Goal: Check status: Check status

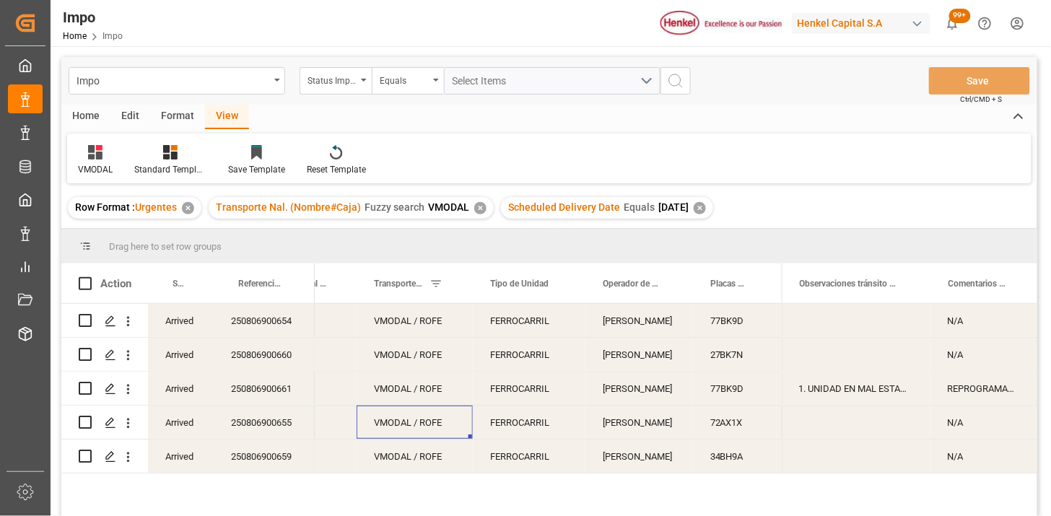
click at [553, 64] on div "Impo Status Importación Equals Select Items Save Ctrl/CMD + S" at bounding box center [549, 81] width 976 height 48
click at [335, 85] on div "Status Importación" at bounding box center [332, 79] width 49 height 17
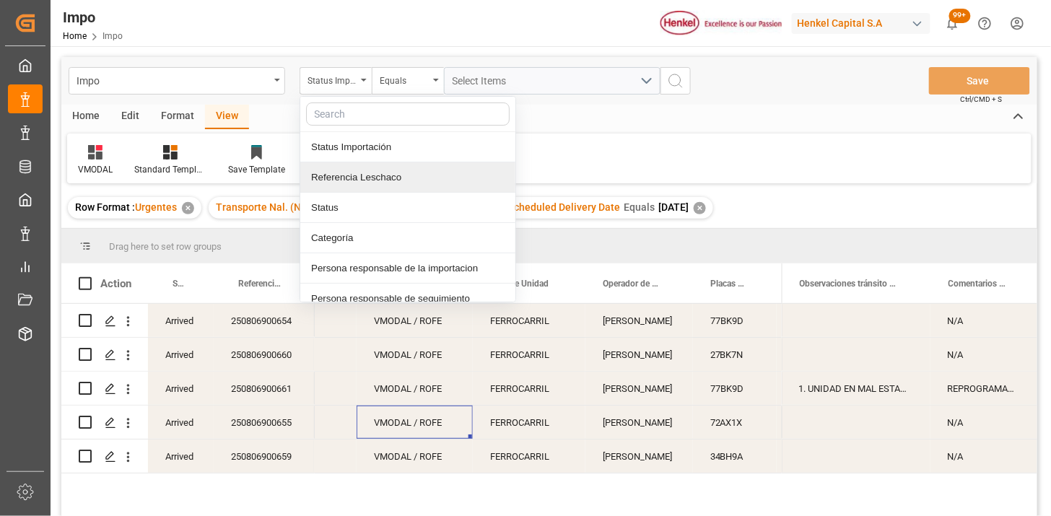
drag, startPoint x: 357, startPoint y: 176, endPoint x: 456, endPoint y: 96, distance: 127.3
click at [369, 166] on div "Referencia Leschaco" at bounding box center [407, 177] width 215 height 30
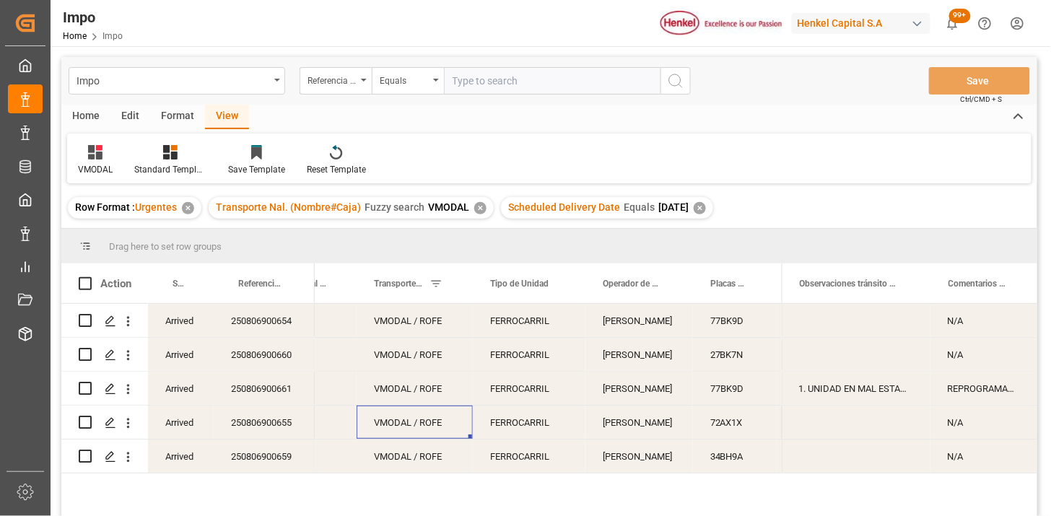
click at [479, 69] on input "text" at bounding box center [552, 80] width 217 height 27
type input "LHV3749024"
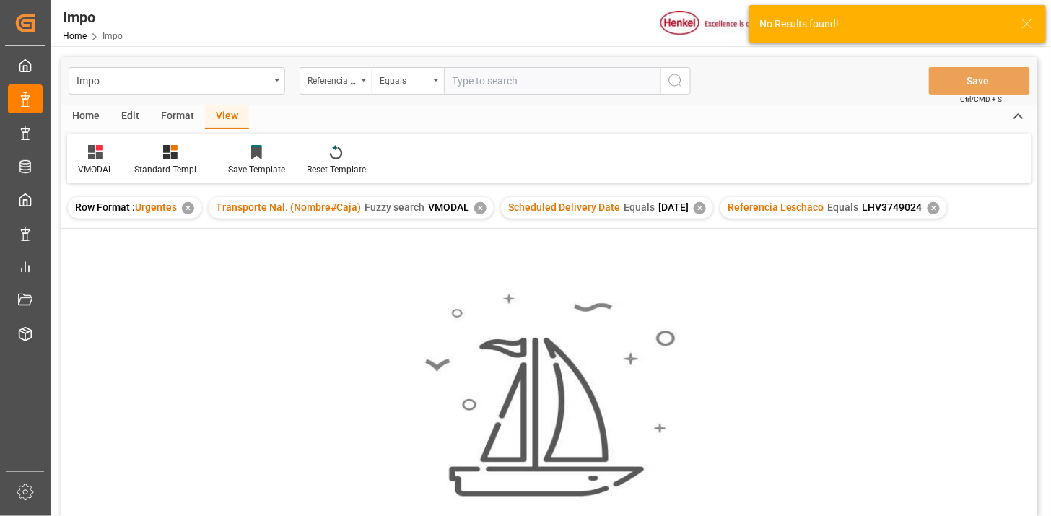
click at [480, 206] on div "✕" at bounding box center [480, 208] width 12 height 12
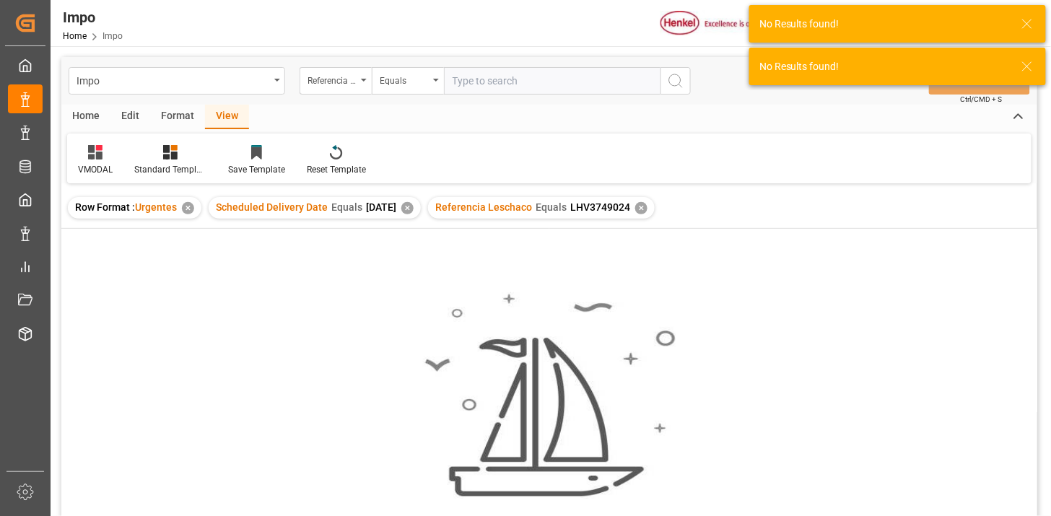
click at [414, 206] on div "✕" at bounding box center [407, 208] width 12 height 12
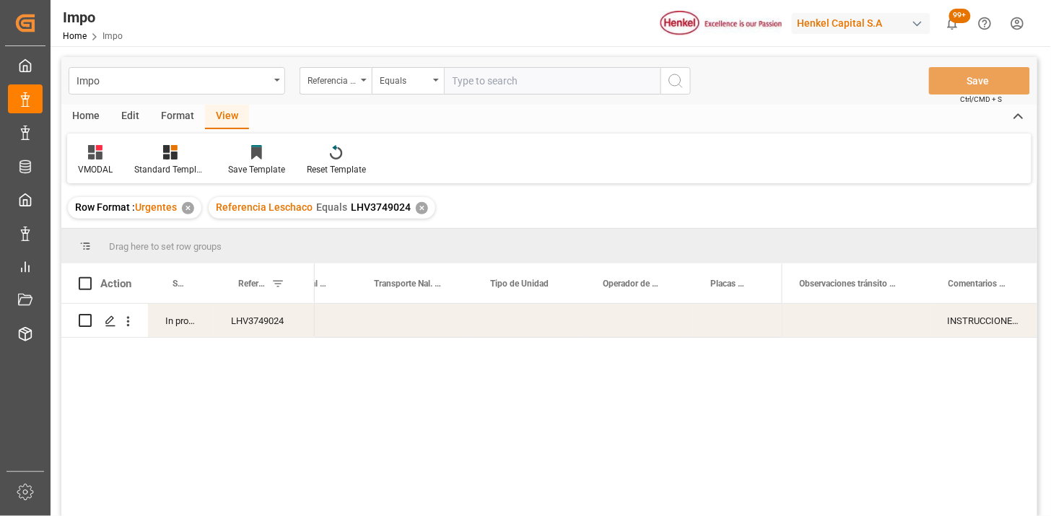
click at [265, 323] on div "LHV3749024" at bounding box center [264, 320] width 101 height 33
click at [265, 323] on input "LHV3749024" at bounding box center [264, 328] width 78 height 27
paste input "250906900242"
type input "250906900242"
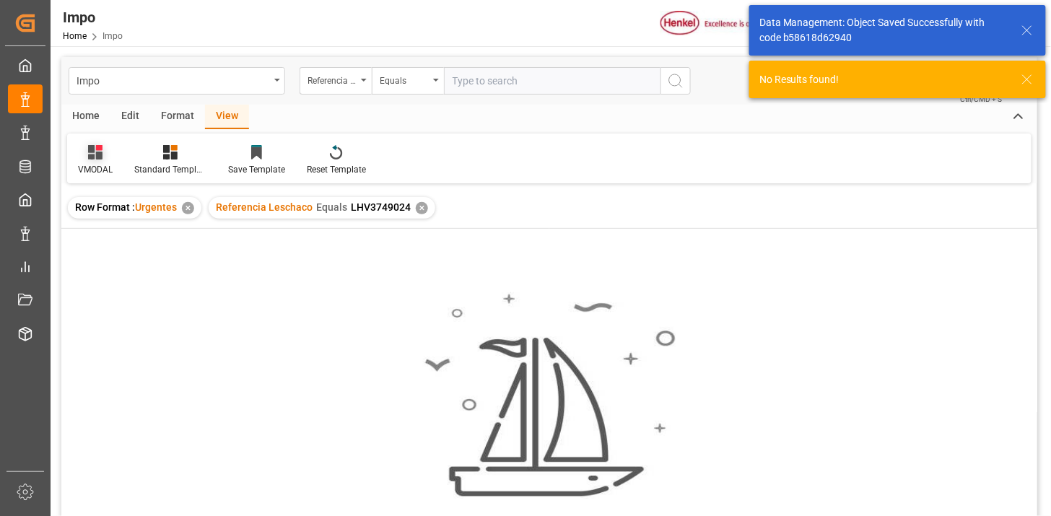
click at [95, 150] on icon at bounding box center [95, 152] width 14 height 14
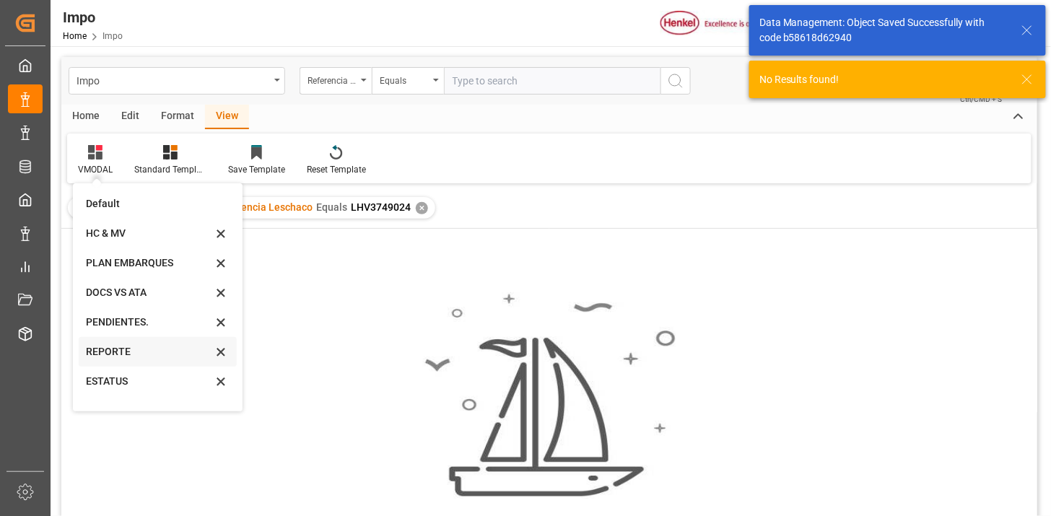
click at [130, 357] on div "REPORTE" at bounding box center [149, 351] width 126 height 15
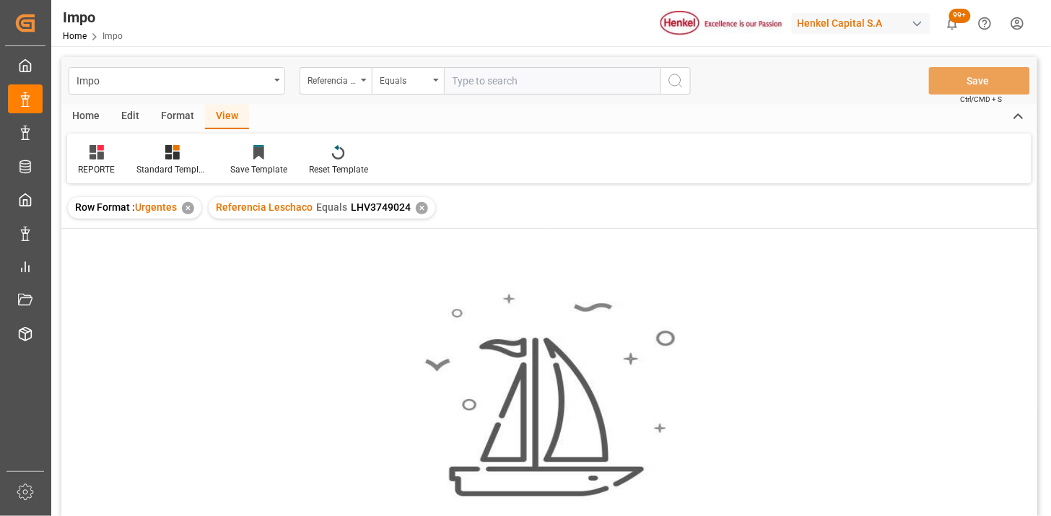
click at [419, 212] on div "✕" at bounding box center [422, 208] width 12 height 12
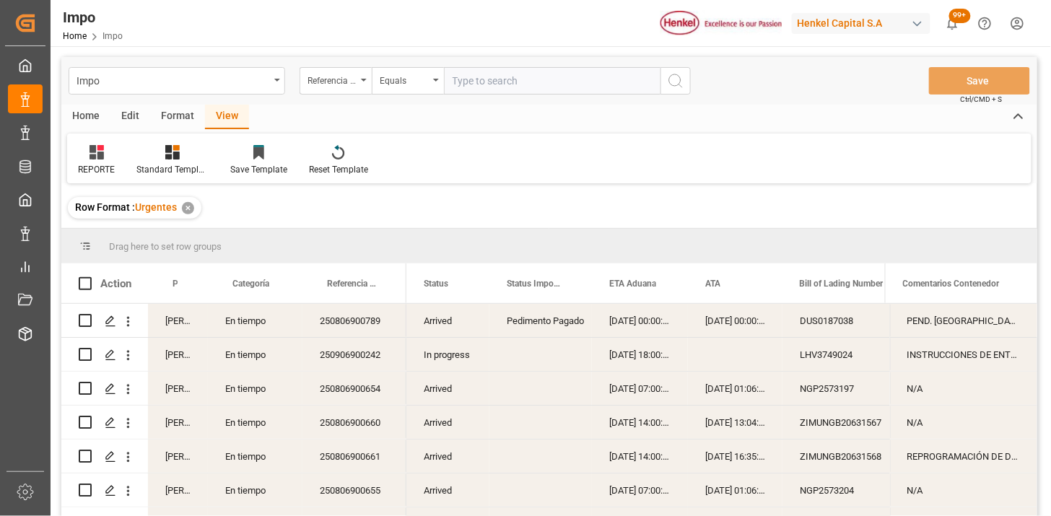
click at [488, 71] on input "text" at bounding box center [552, 80] width 217 height 27
paste input "250806900886"
type input "250806900886"
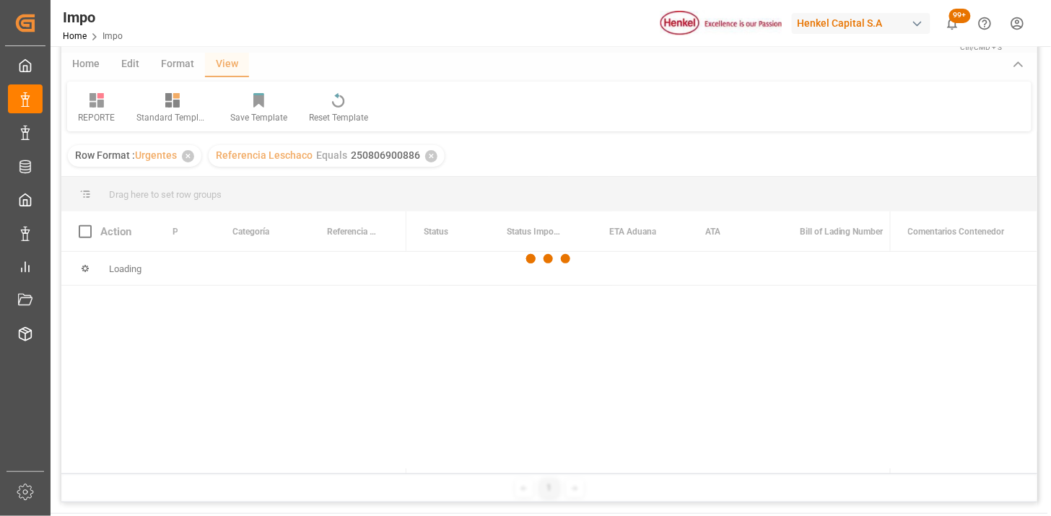
scroll to position [80, 0]
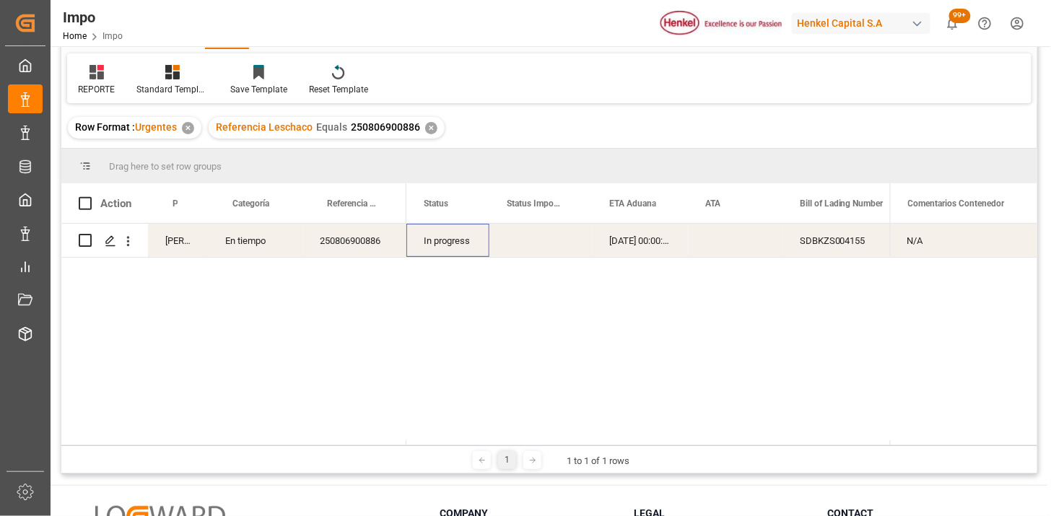
click at [455, 251] on div "In progress" at bounding box center [447, 240] width 83 height 33
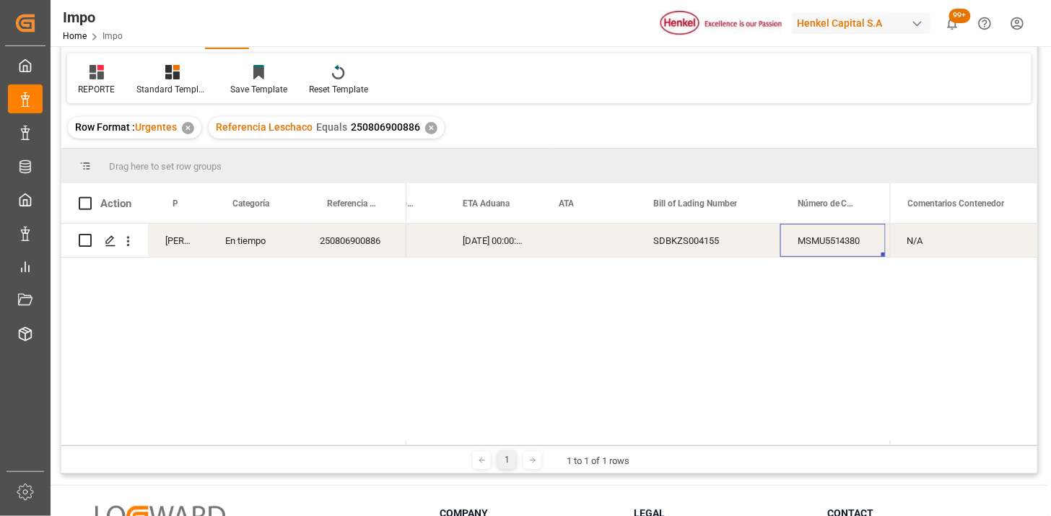
scroll to position [0, 274]
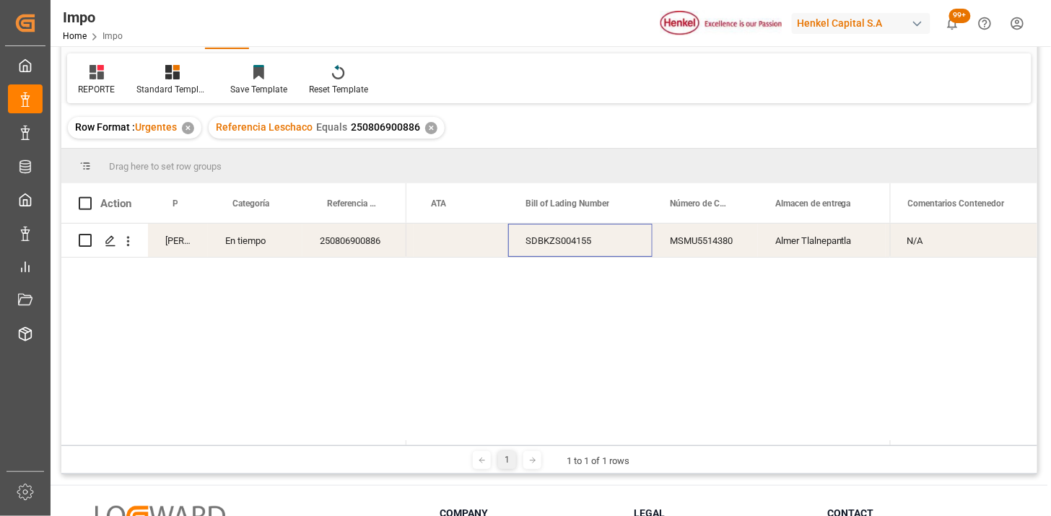
click at [619, 235] on div "SDBKZS004155" at bounding box center [580, 240] width 144 height 33
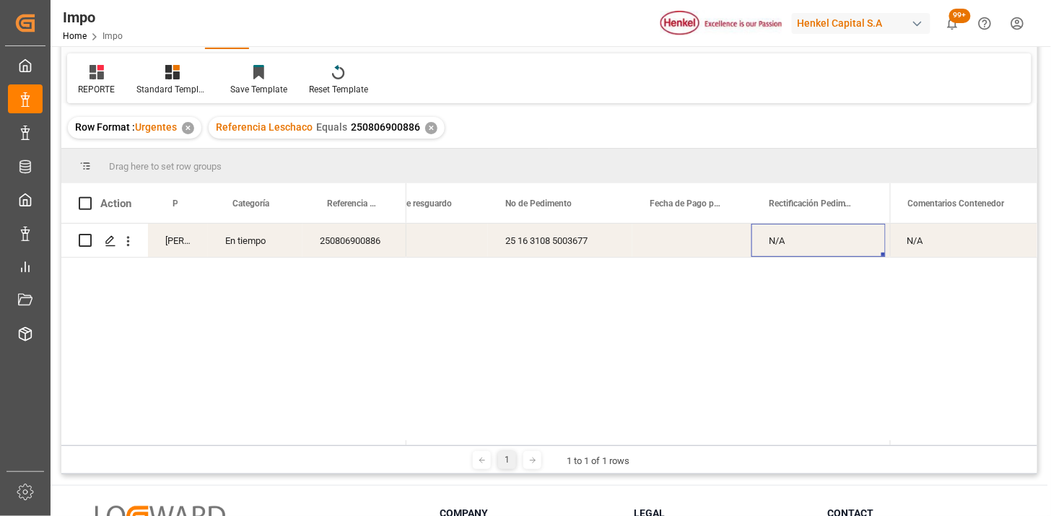
scroll to position [0, 0]
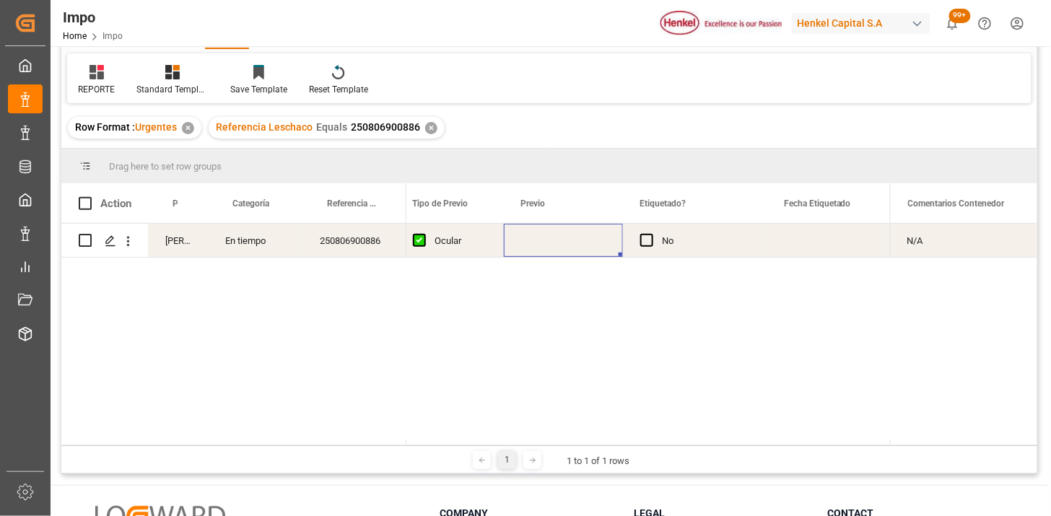
click at [544, 241] on div "Press SPACE to select this row." at bounding box center [563, 240] width 119 height 33
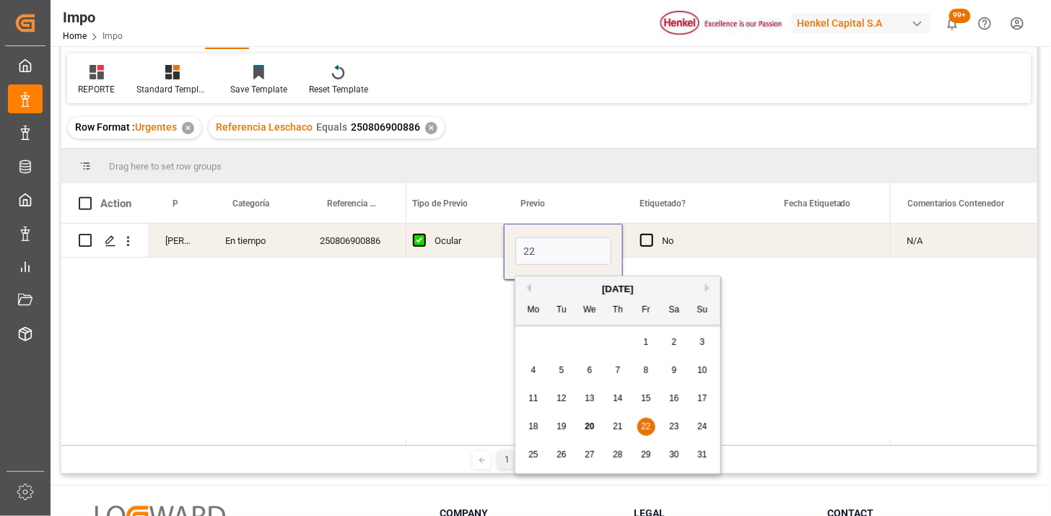
type input "[DATE]"
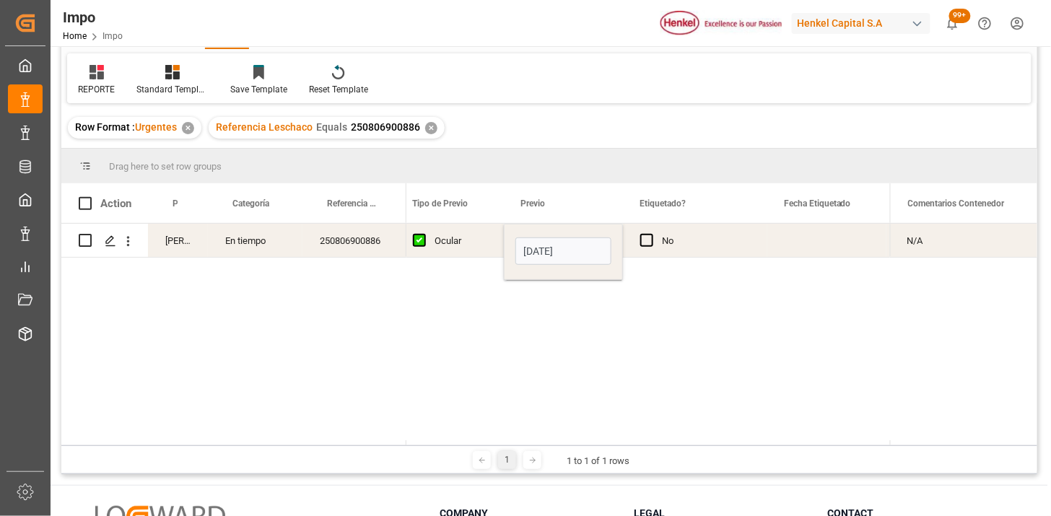
click at [458, 249] on div "Ocular" at bounding box center [461, 241] width 52 height 33
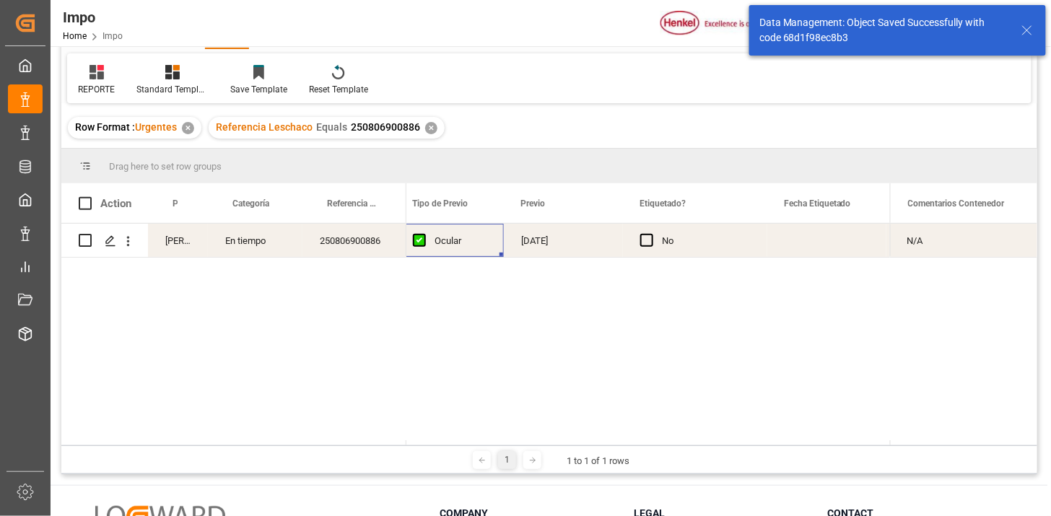
scroll to position [38, 0]
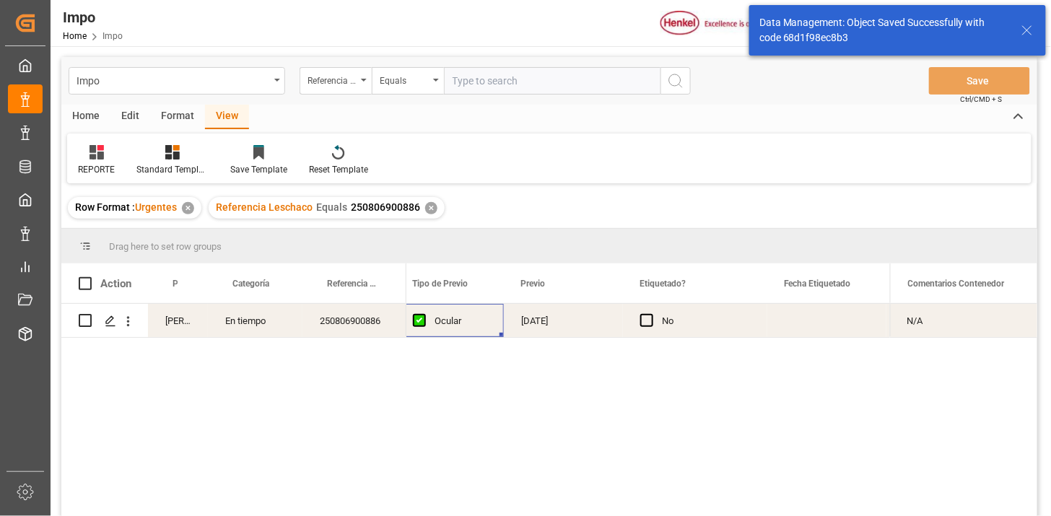
drag, startPoint x: 496, startPoint y: 85, endPoint x: 601, endPoint y: 108, distance: 107.2
click at [500, 85] on input "text" at bounding box center [552, 80] width 217 height 27
paste input "250806900882"
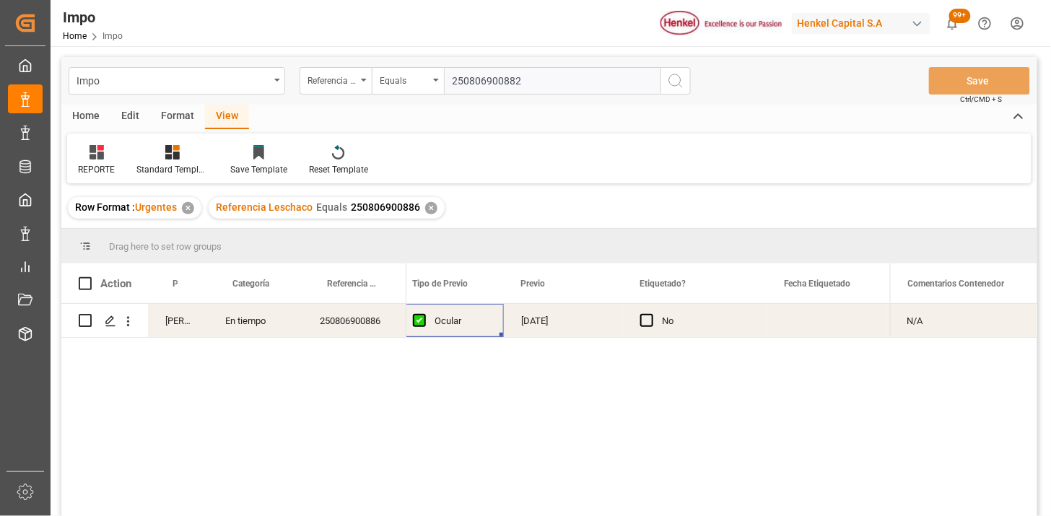
type input "250806900882"
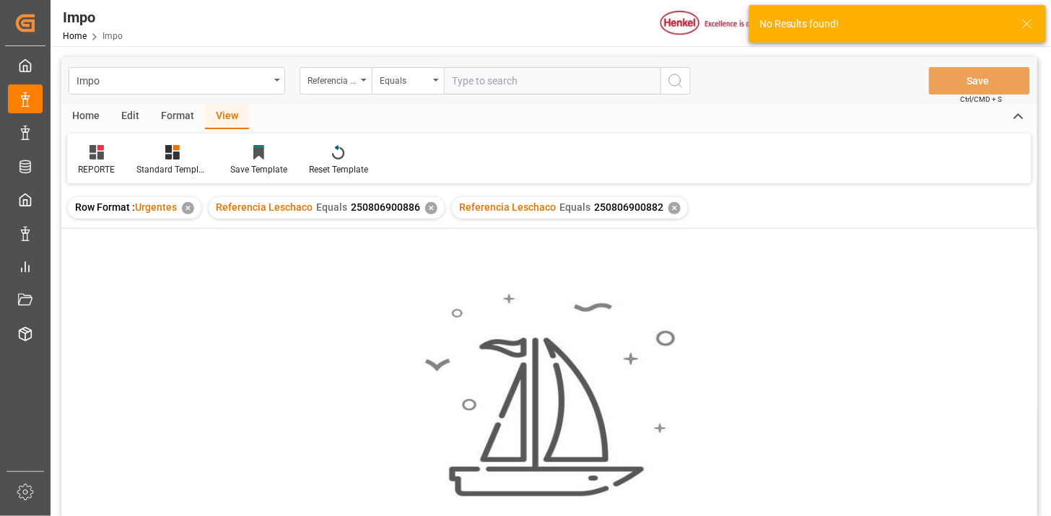
click at [428, 212] on div "✕" at bounding box center [431, 208] width 12 height 12
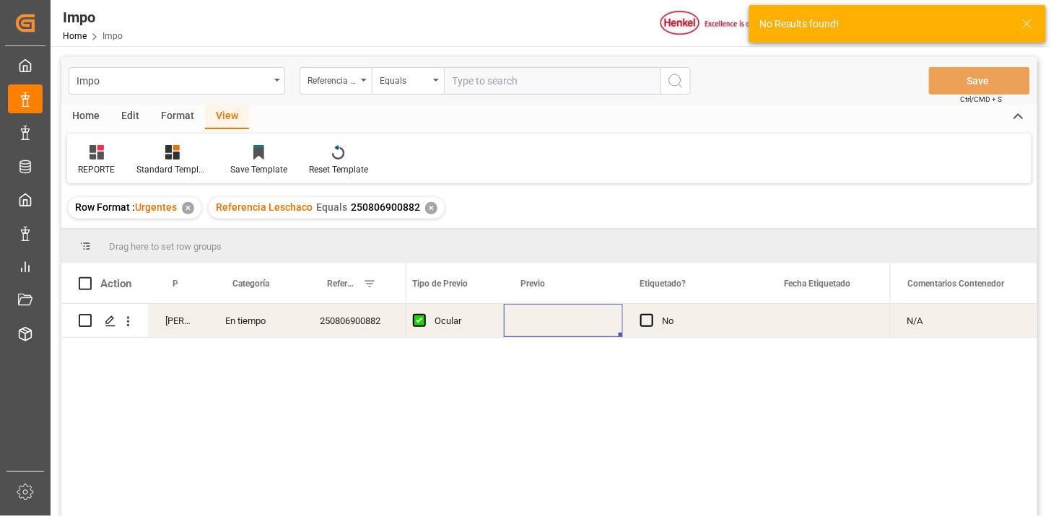
click at [546, 328] on div "Press SPACE to select this row." at bounding box center [563, 320] width 119 height 33
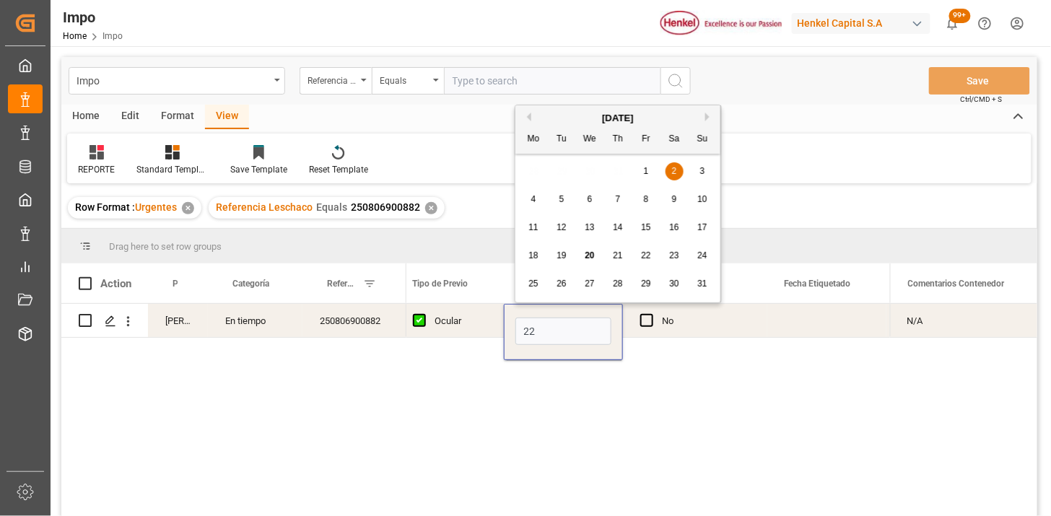
type input "[DATE]"
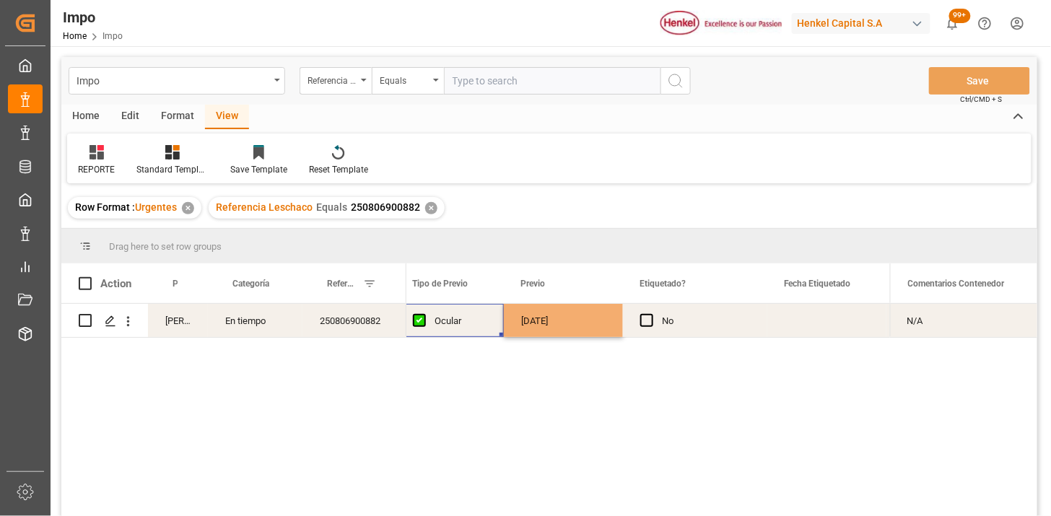
click at [486, 327] on div "Ocular" at bounding box center [450, 320] width 108 height 33
